Goal: Transaction & Acquisition: Purchase product/service

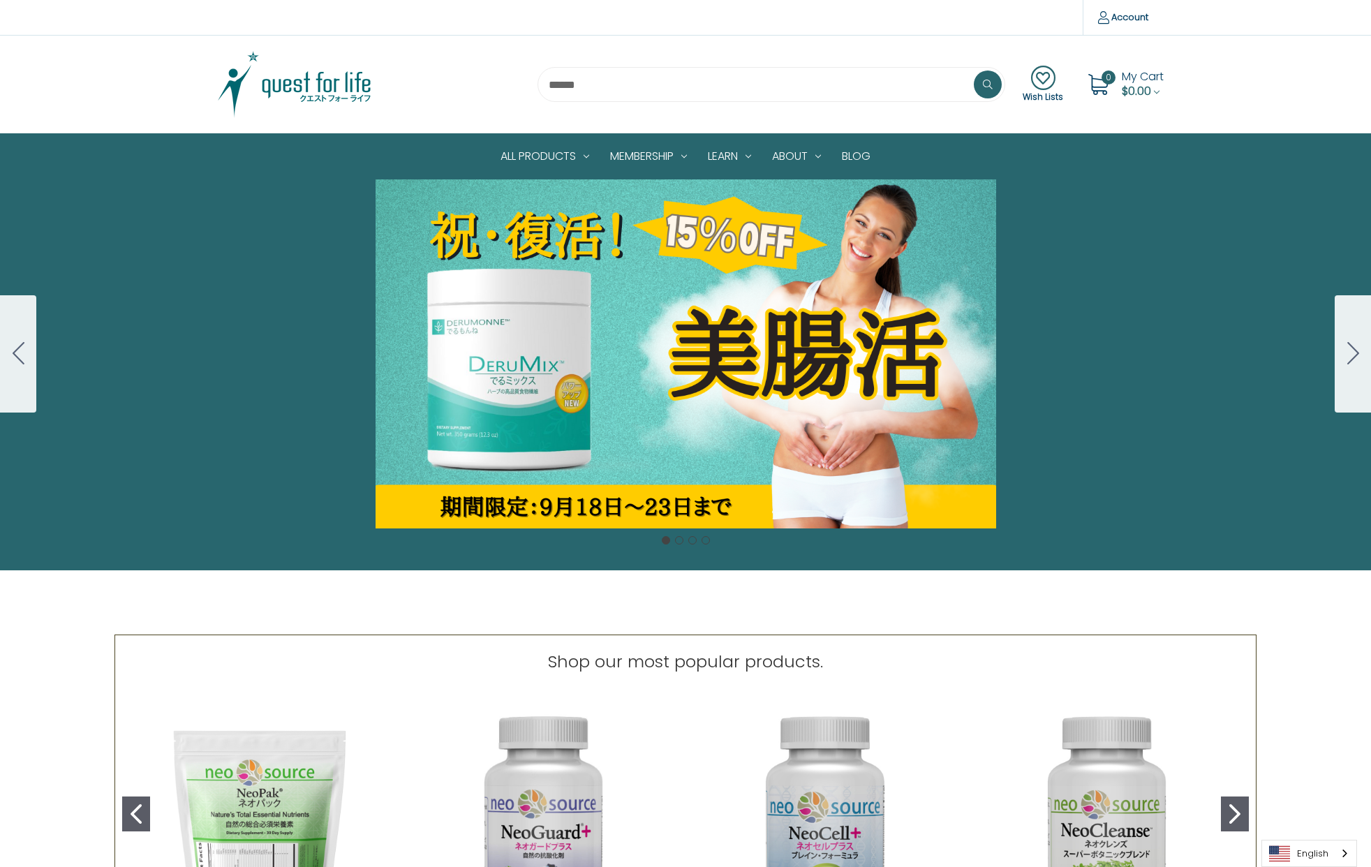
click at [1348, 356] on icon "Go to slide 2" at bounding box center [1354, 353] width 12 height 22
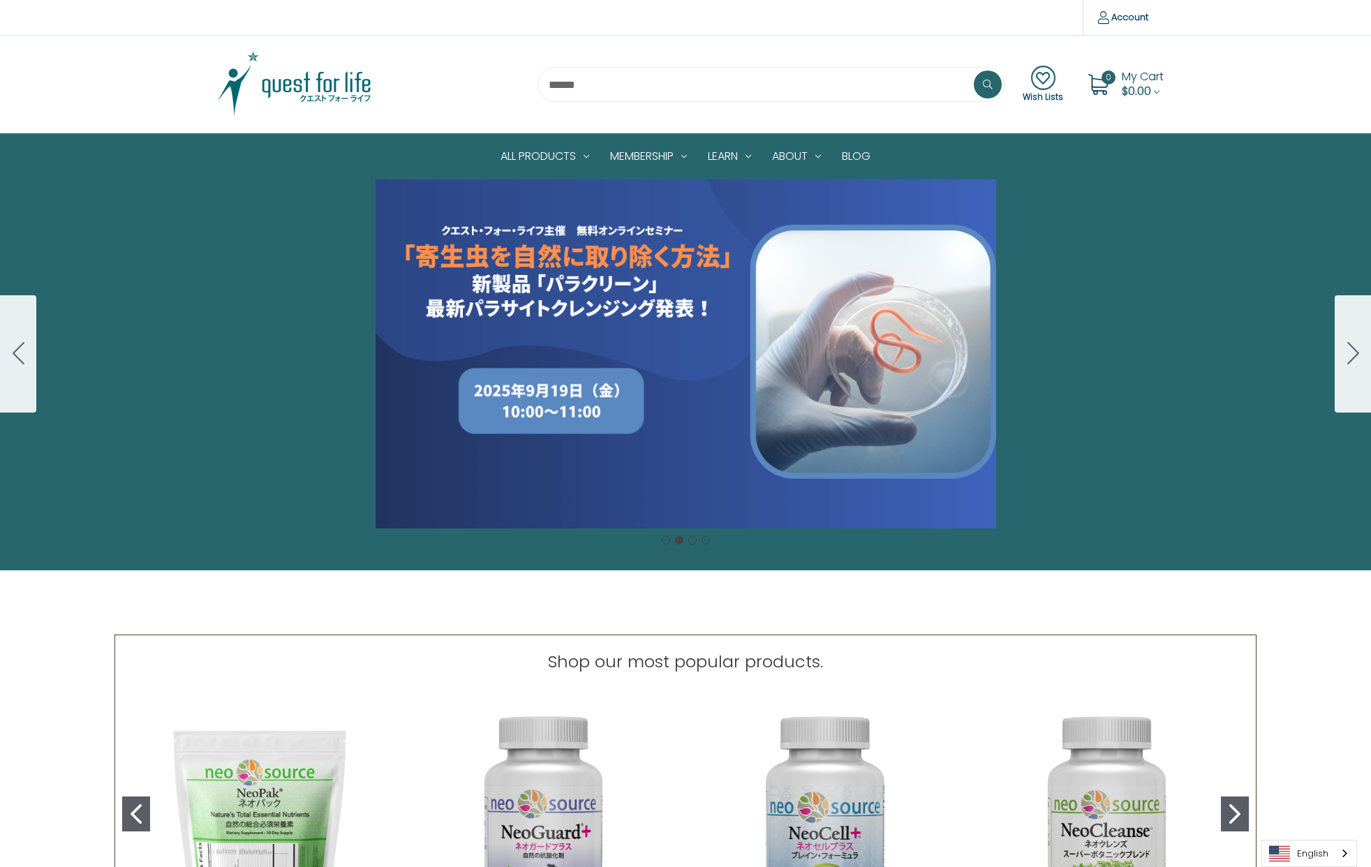
click at [1346, 348] on button "Go to slide 3" at bounding box center [1353, 353] width 36 height 117
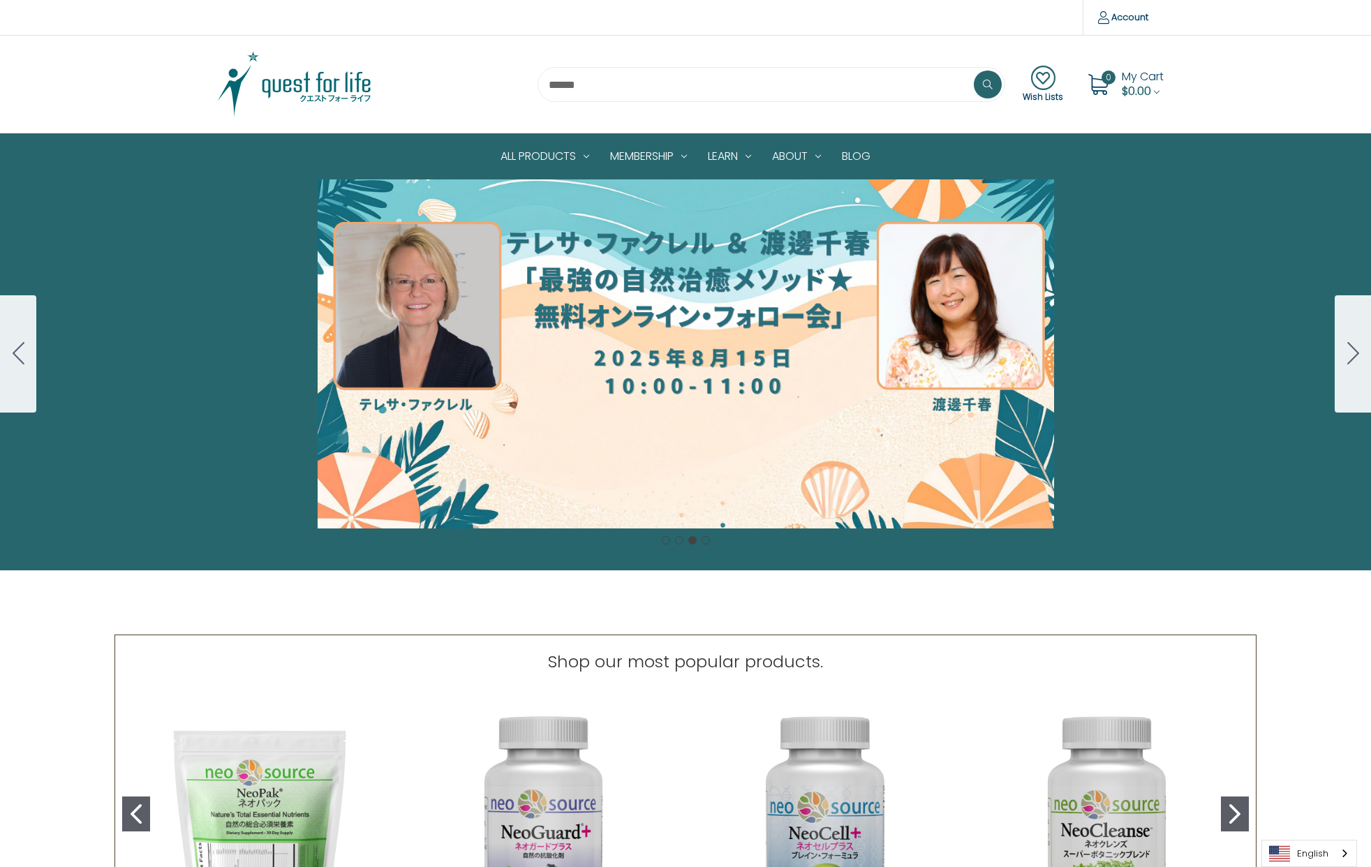
click at [1346, 348] on button "Go to slide 4" at bounding box center [1353, 353] width 36 height 117
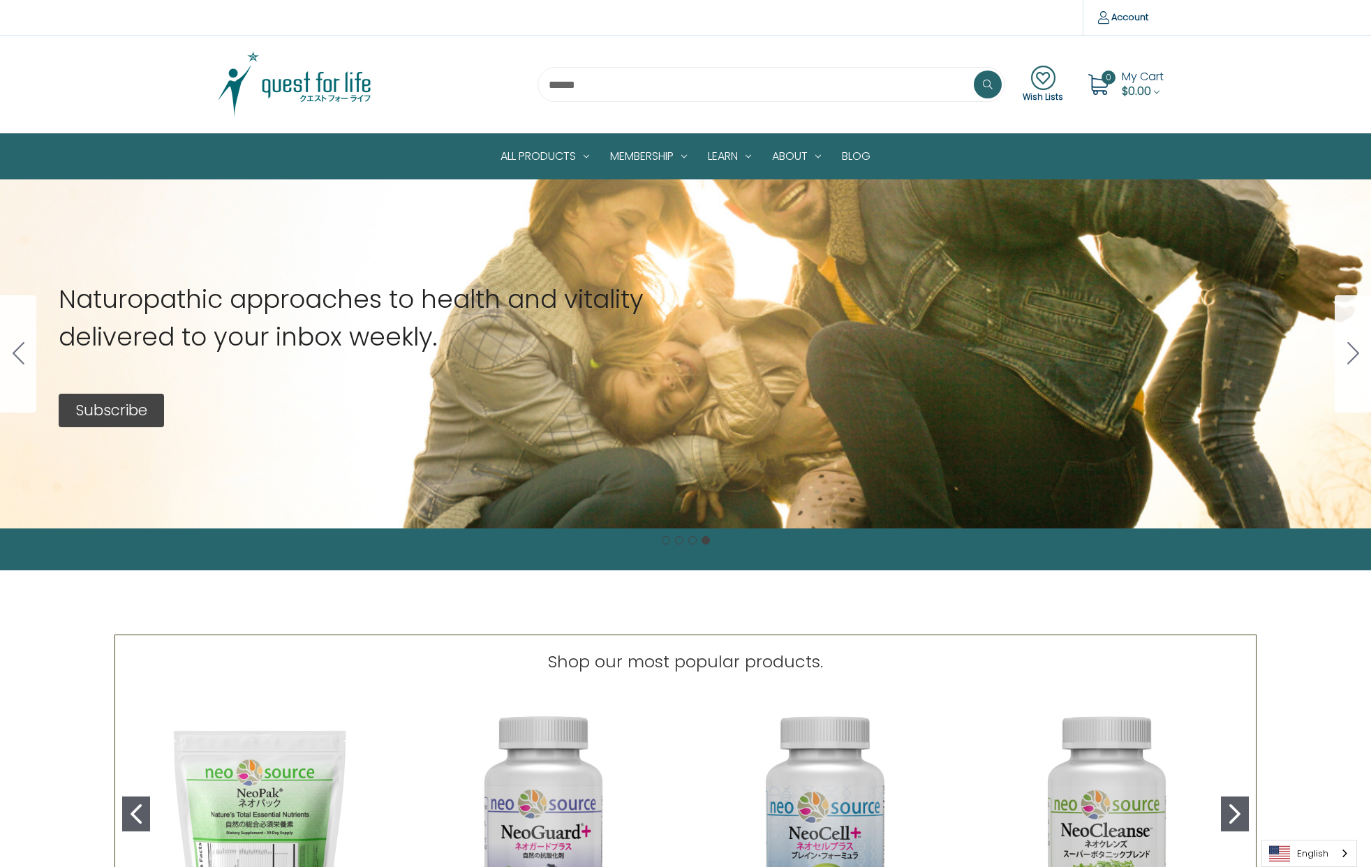
click at [1346, 348] on button "Go to slide 1" at bounding box center [1353, 353] width 36 height 117
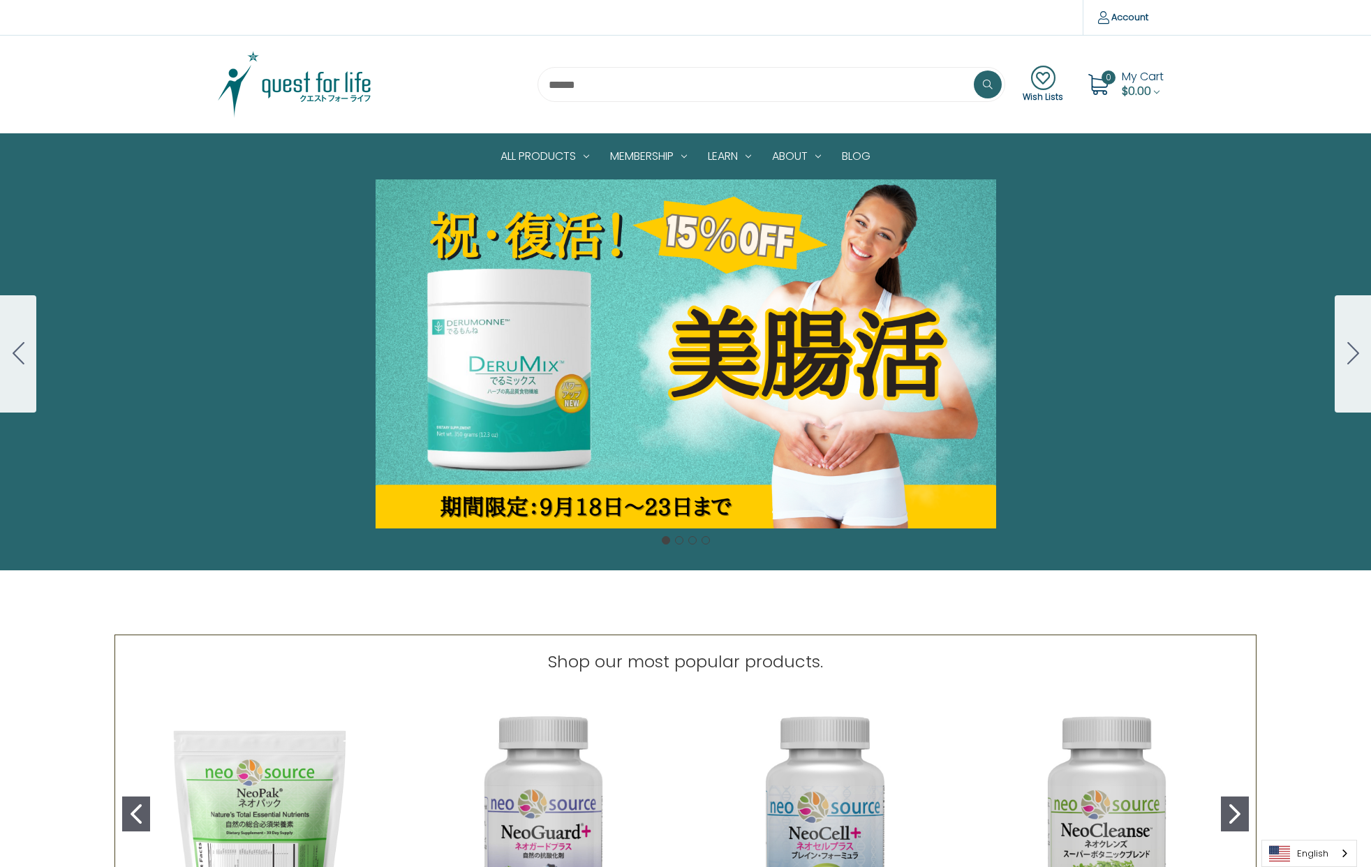
click at [549, 365] on div "Carousel Title Add a description for your carousel slide. You can use this to p…" at bounding box center [685, 353] width 1371 height 349
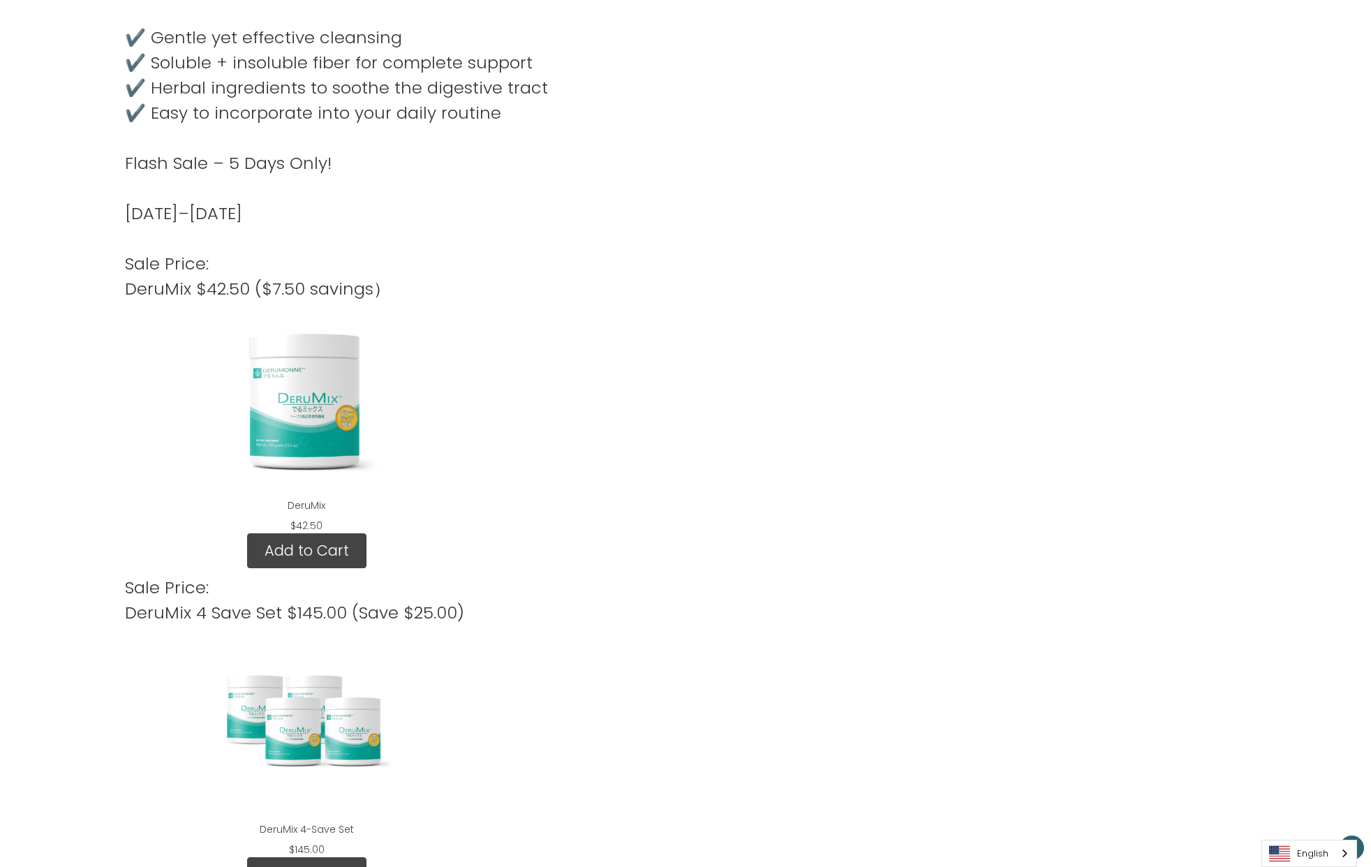
scroll to position [926, 0]
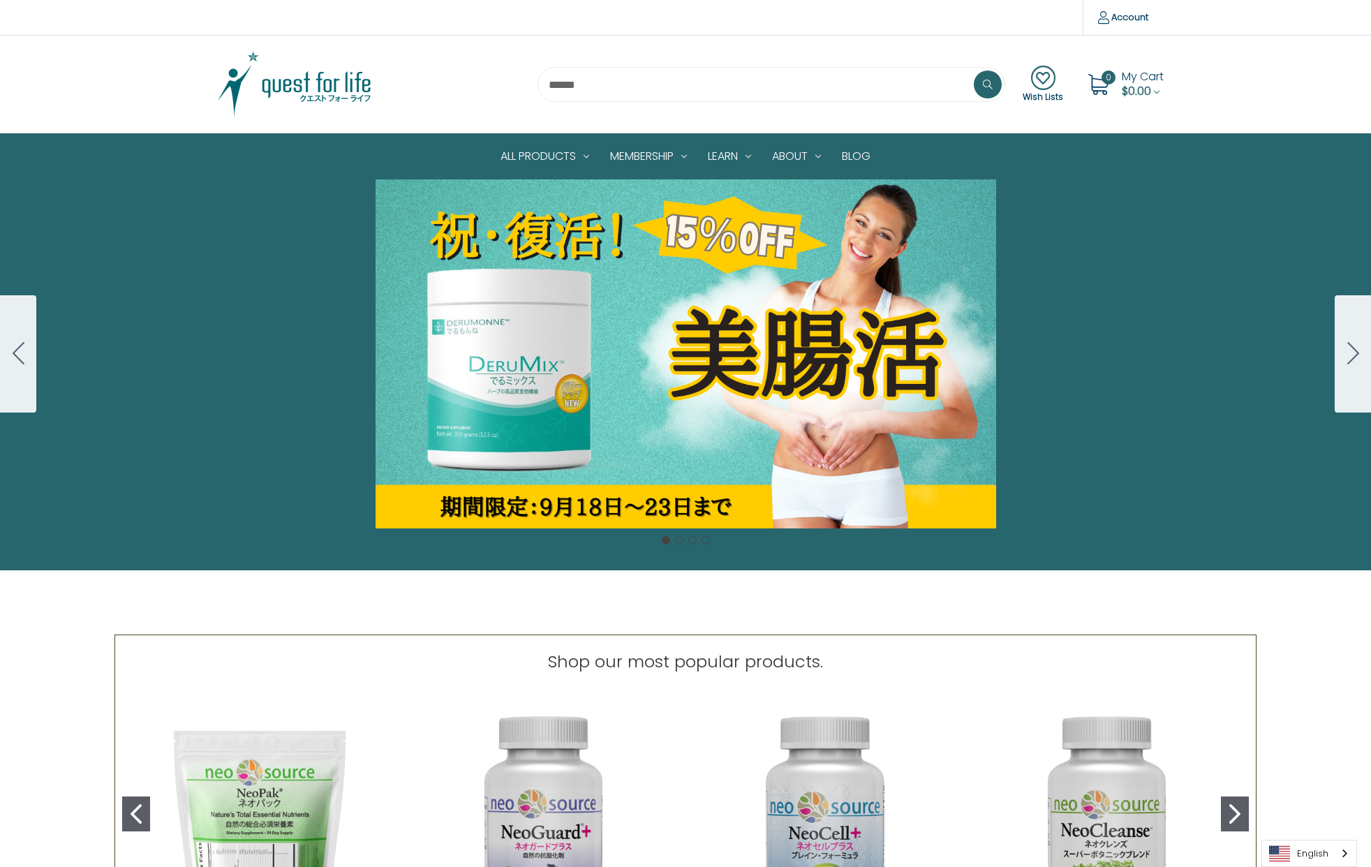
scroll to position [313, 0]
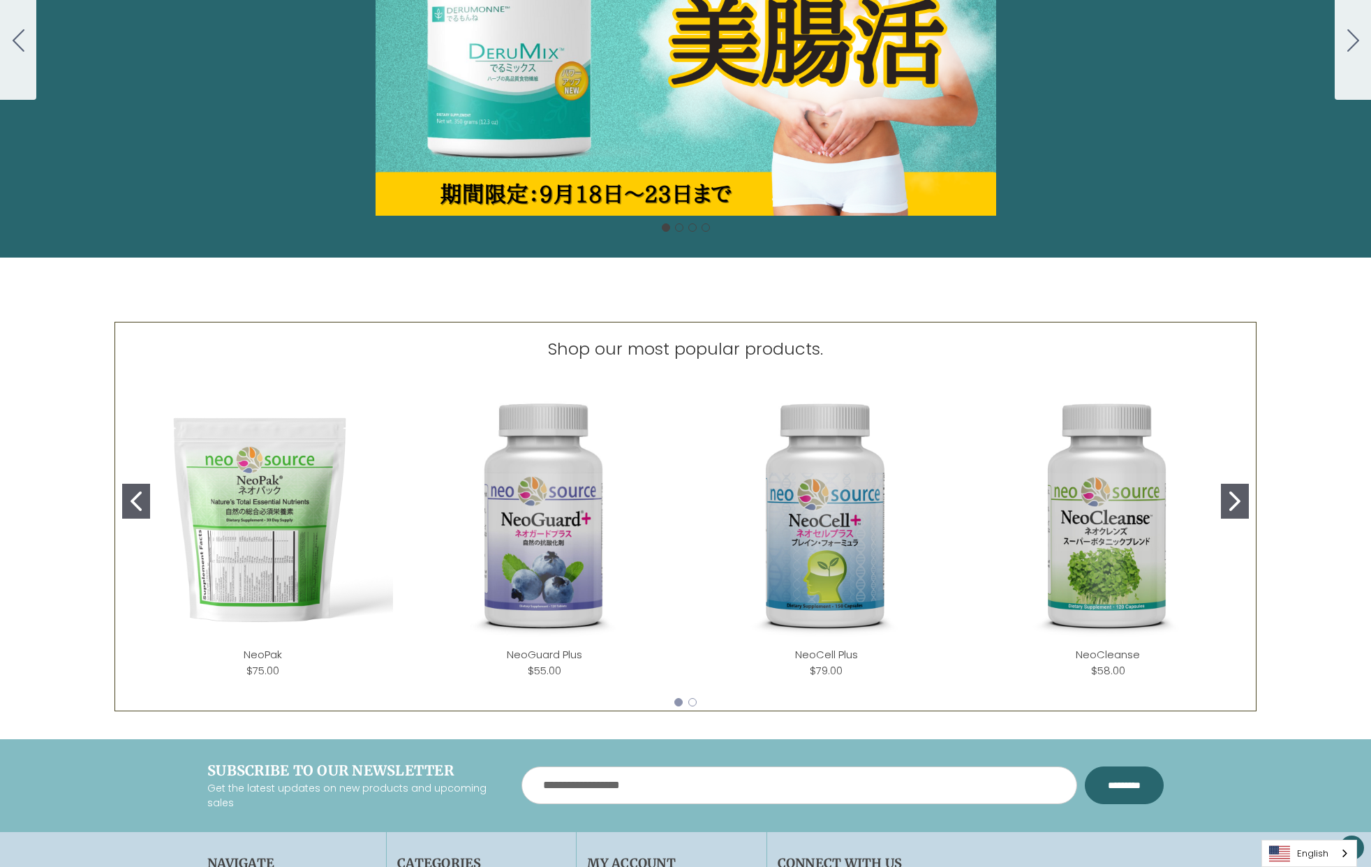
click at [1234, 501] on icon "Go to slide 2" at bounding box center [1235, 502] width 11 height 20
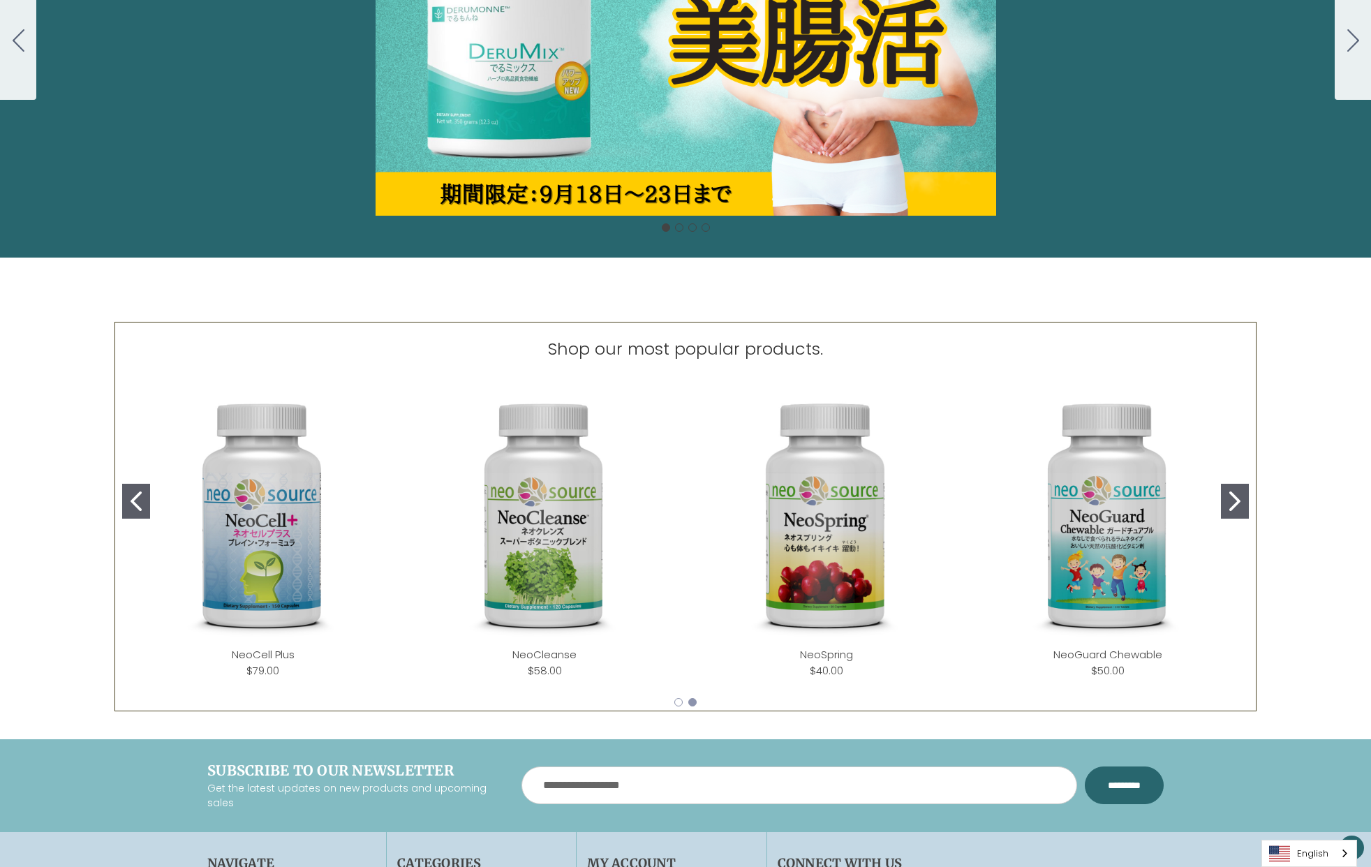
click at [1234, 501] on icon "Go to slide 2" at bounding box center [1235, 502] width 11 height 20
click at [135, 489] on button "Go to slide 1" at bounding box center [136, 501] width 28 height 35
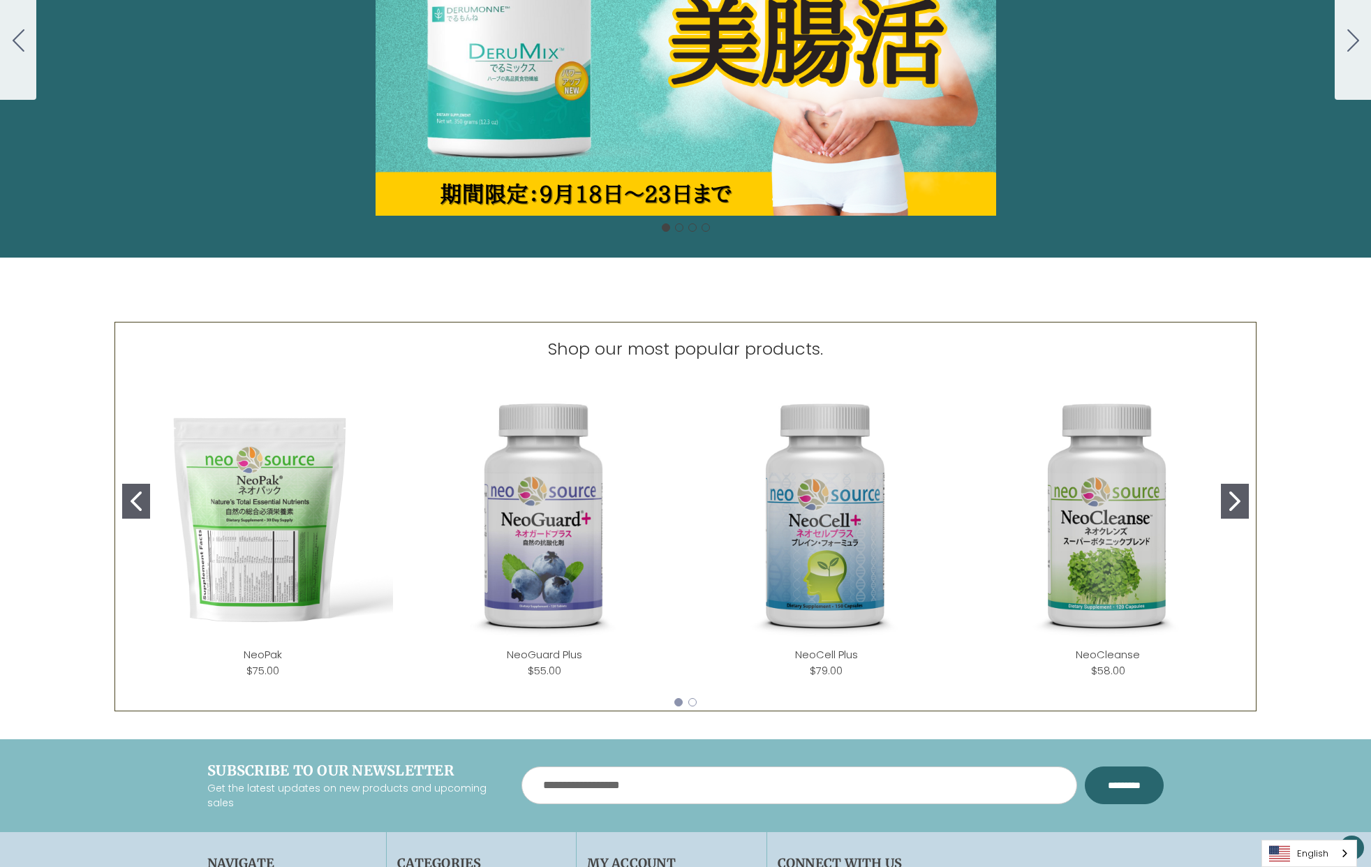
click at [1346, 853] on div "English" at bounding box center [1310, 853] width 96 height 27
click at [1321, 820] on link "日本語" at bounding box center [1298, 827] width 73 height 26
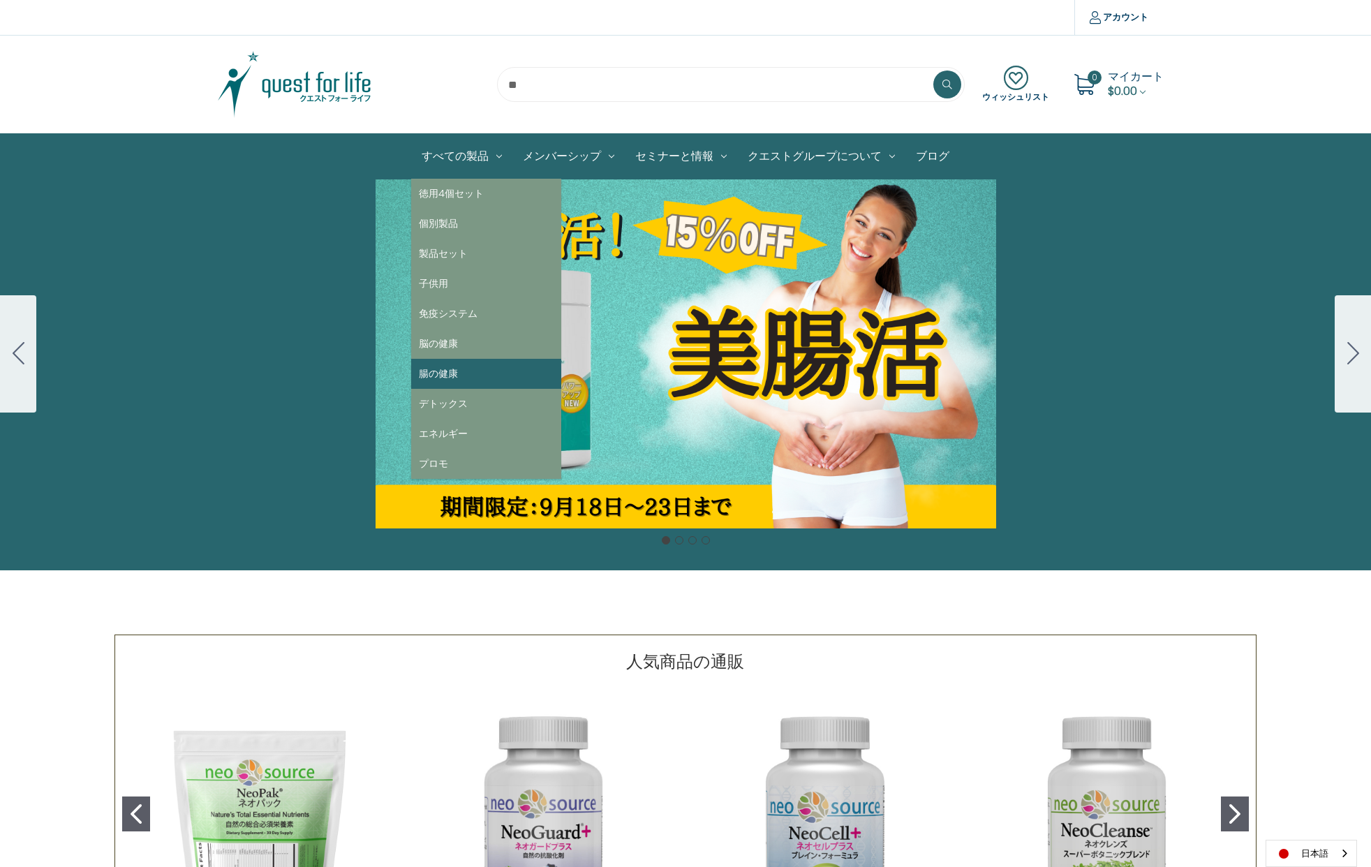
click at [445, 366] on link "腸の健康" at bounding box center [486, 374] width 150 height 30
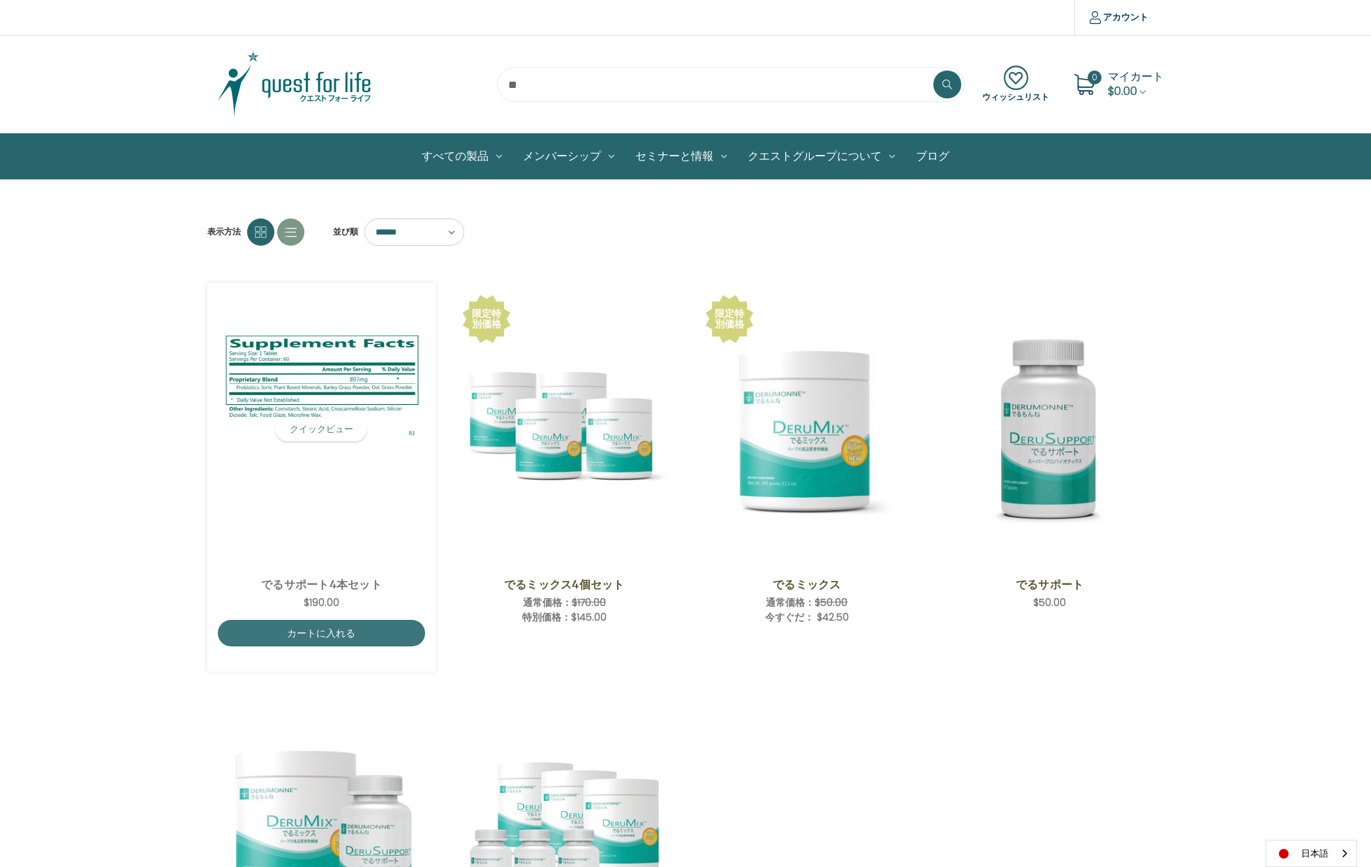
click at [288, 442] on img "DeruSupport 4-Save Set,$190.00\a" at bounding box center [321, 429] width 207 height 221
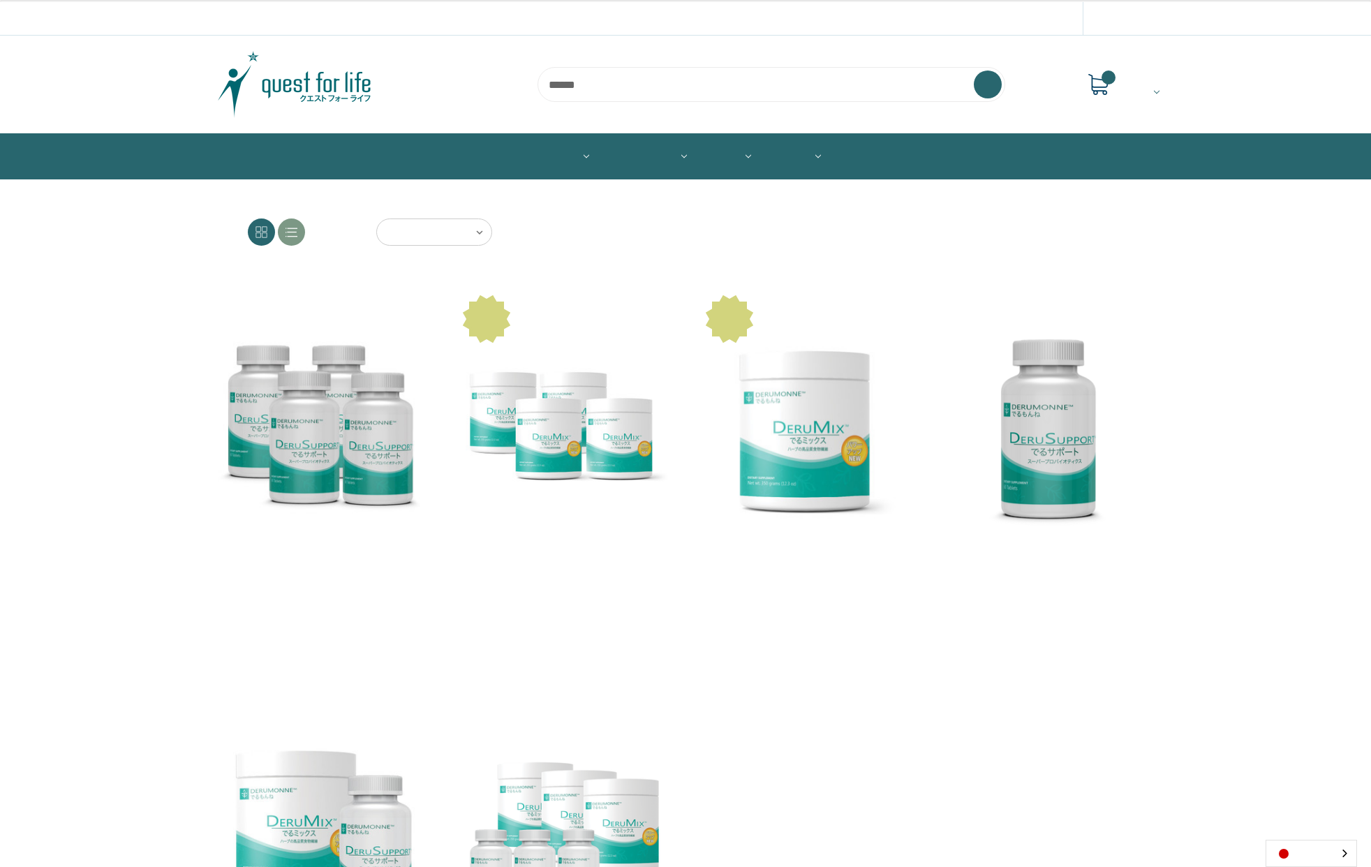
click at [328, 82] on img at bounding box center [294, 85] width 175 height 70
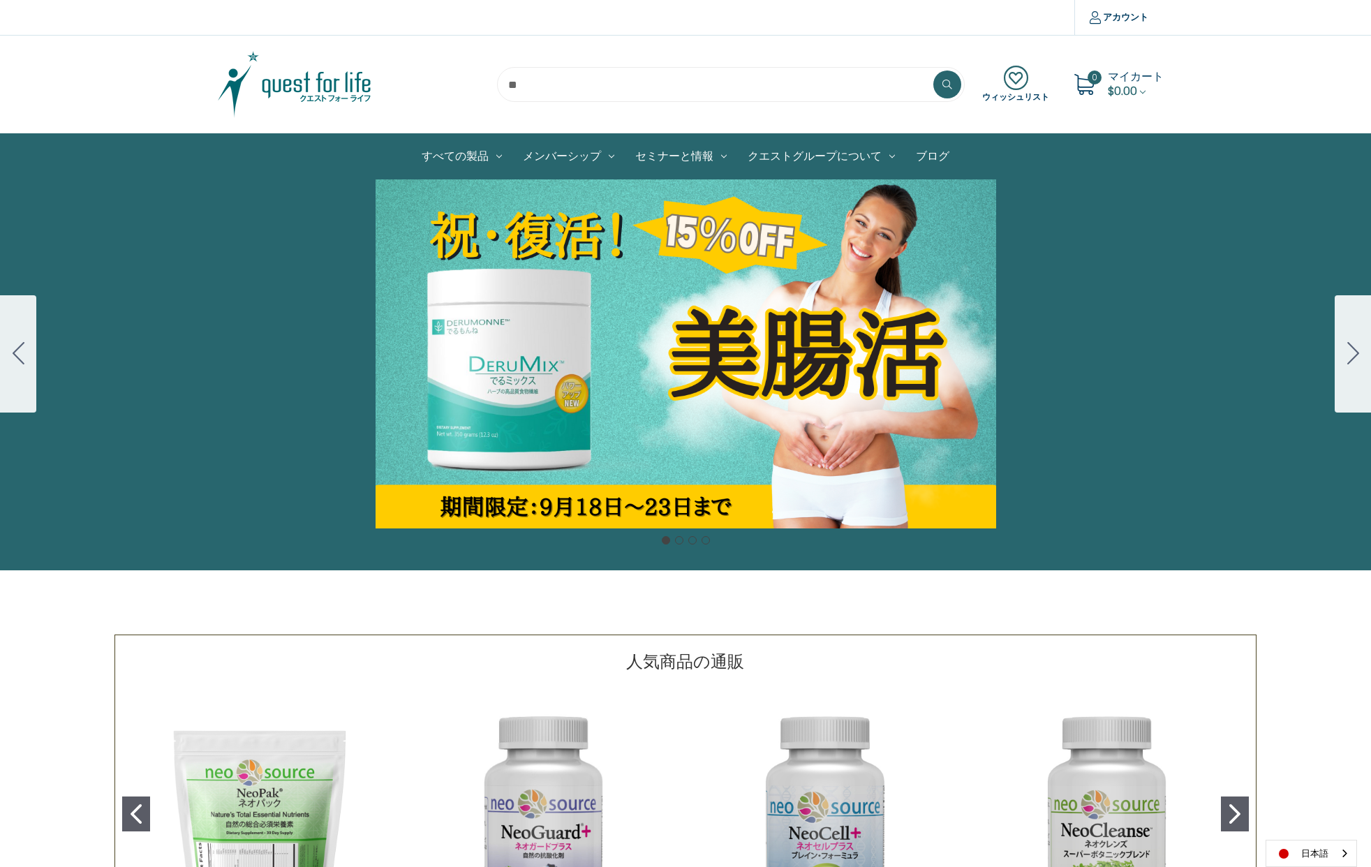
click at [614, 378] on div "Carousel Title Add a description for your carousel slide. You can use this to p…" at bounding box center [685, 353] width 1371 height 349
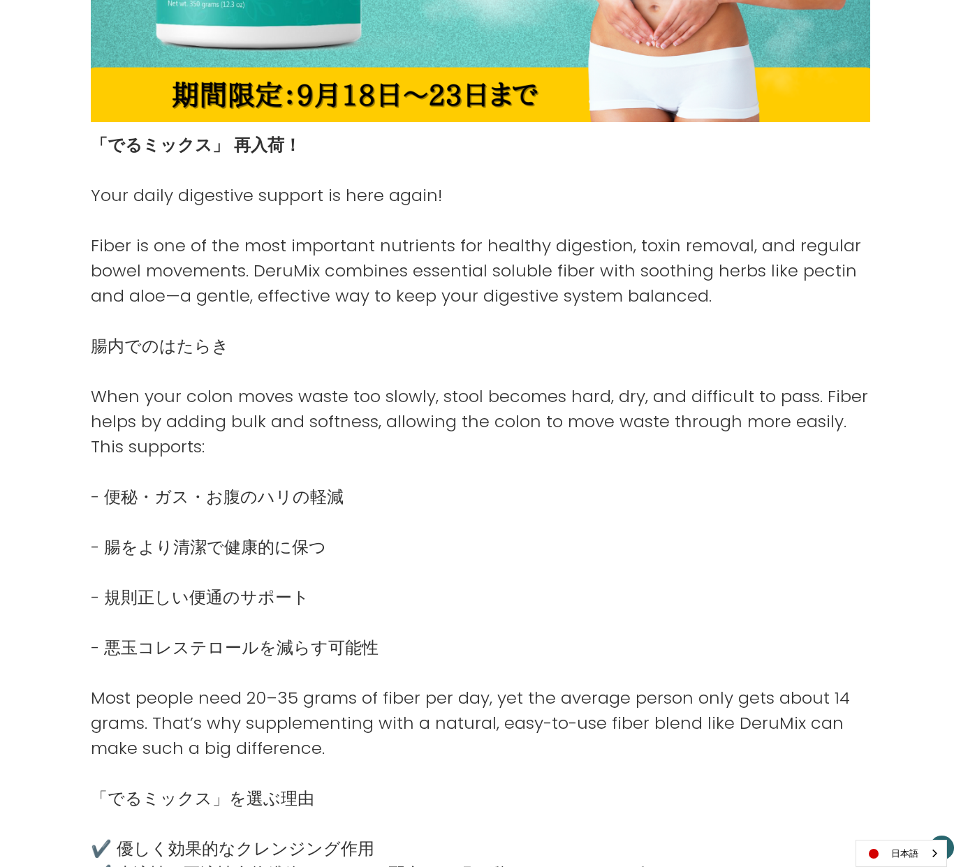
scroll to position [374, 0]
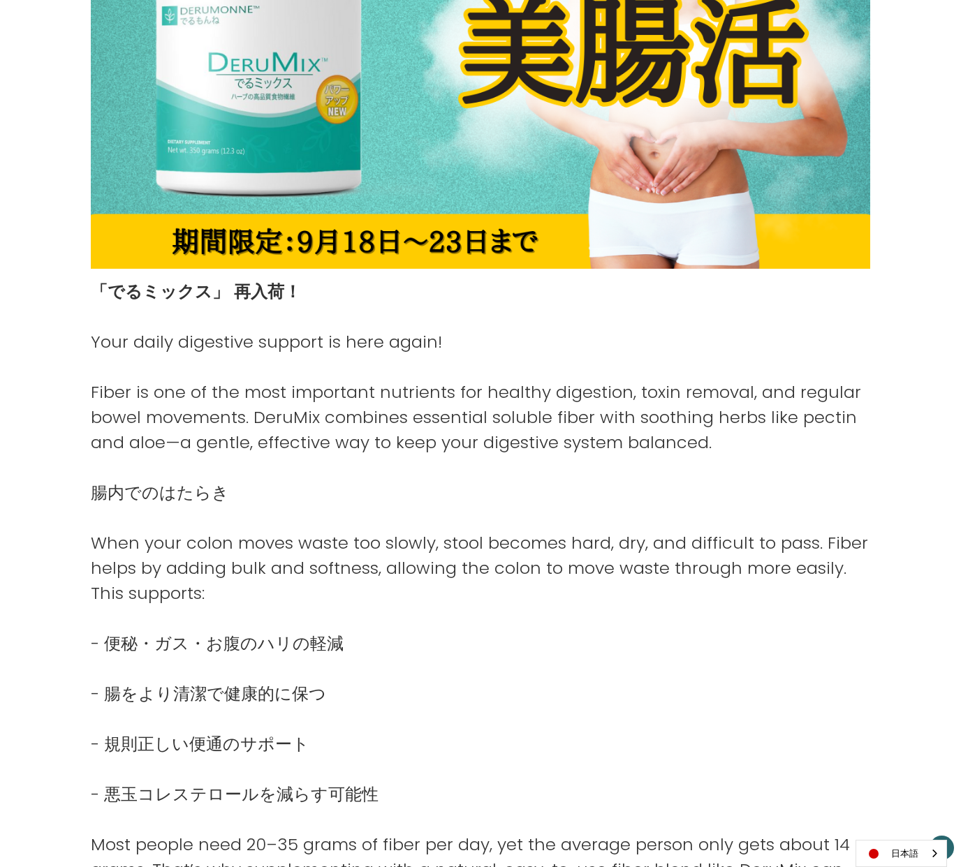
click at [577, 361] on p at bounding box center [481, 367] width 780 height 25
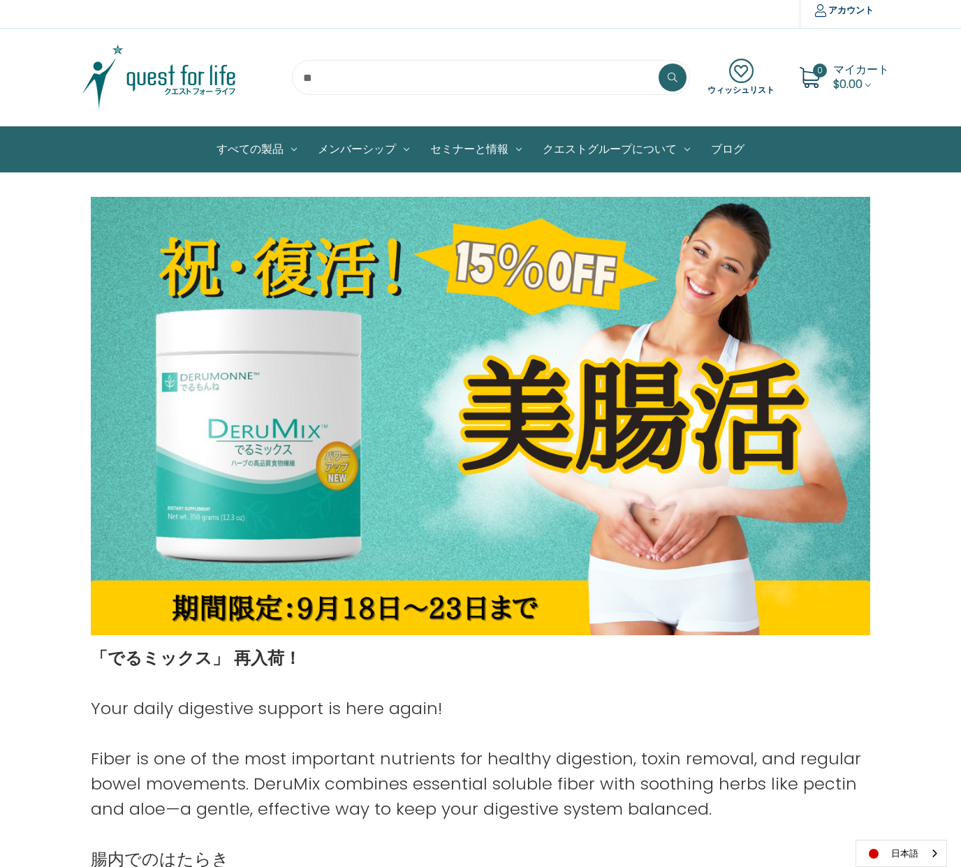
scroll to position [0, 0]
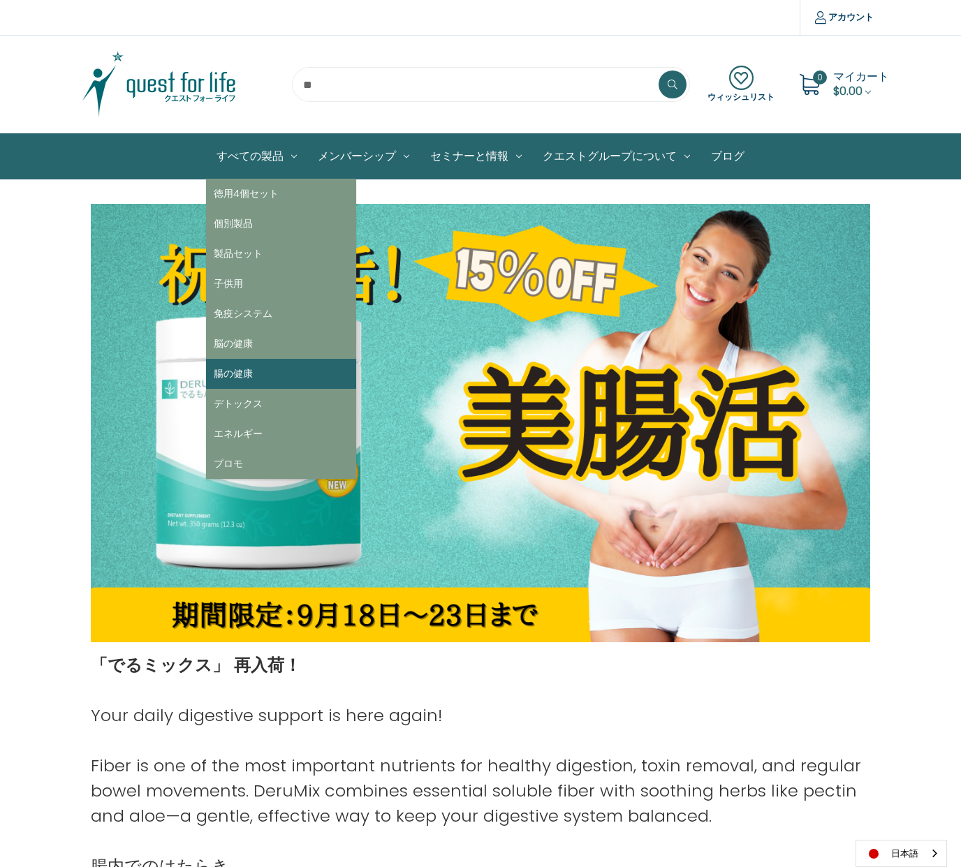
click at [244, 366] on link "腸の健康" at bounding box center [281, 374] width 150 height 30
